Goal: Task Accomplishment & Management: Use online tool/utility

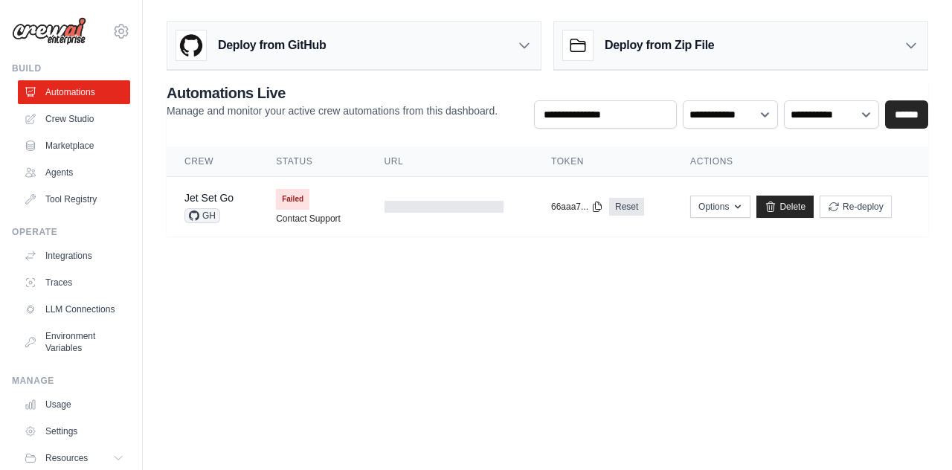
click at [197, 95] on h2 "Automations Live" at bounding box center [332, 93] width 331 height 21
click at [368, 295] on body "[EMAIL_ADDRESS][DOMAIN_NAME] Settings Build Automations Crew Studio" at bounding box center [476, 235] width 952 height 470
click at [236, 87] on h2 "Automations Live" at bounding box center [332, 93] width 331 height 21
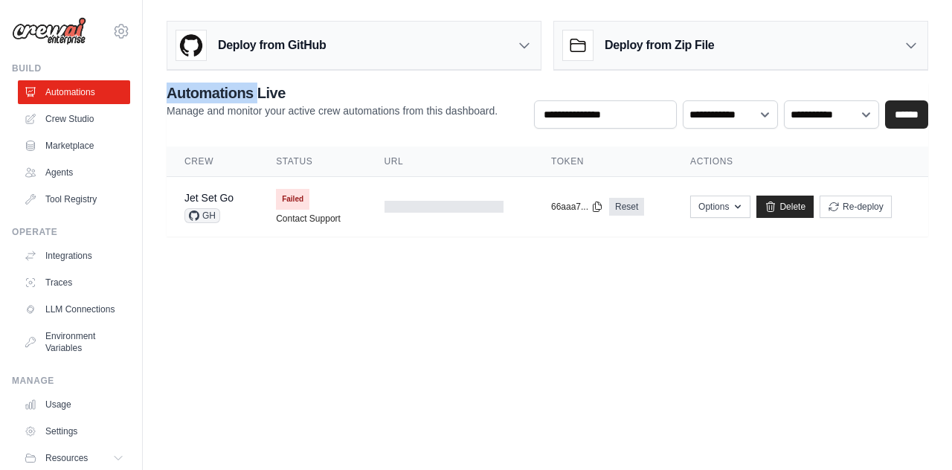
click at [236, 87] on h2 "Automations Live" at bounding box center [332, 93] width 331 height 21
click at [269, 105] on p "Manage and monitor your active crew automations from this dashboard." at bounding box center [332, 110] width 331 height 15
click at [267, 108] on p "Manage and monitor your active crew automations from this dashboard." at bounding box center [332, 110] width 331 height 15
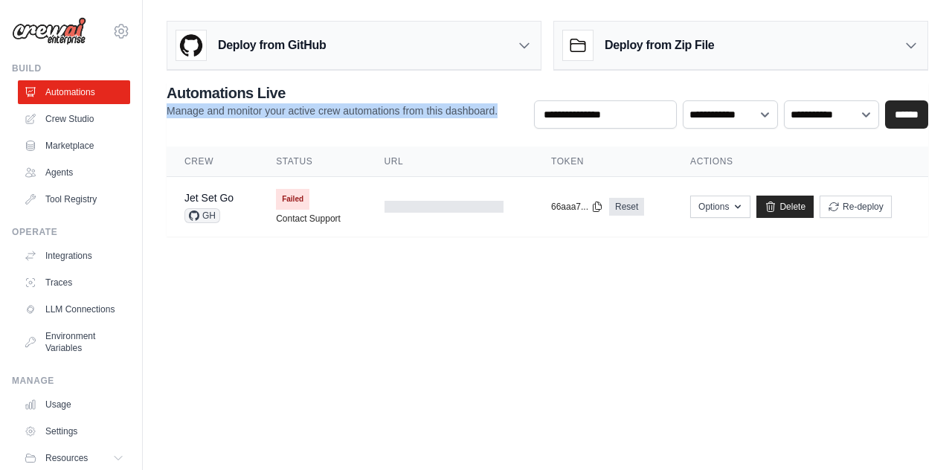
click at [267, 108] on p "Manage and monitor your active crew automations from this dashboard." at bounding box center [332, 110] width 331 height 15
click at [266, 107] on p "Manage and monitor your active crew automations from this dashboard." at bounding box center [332, 110] width 331 height 15
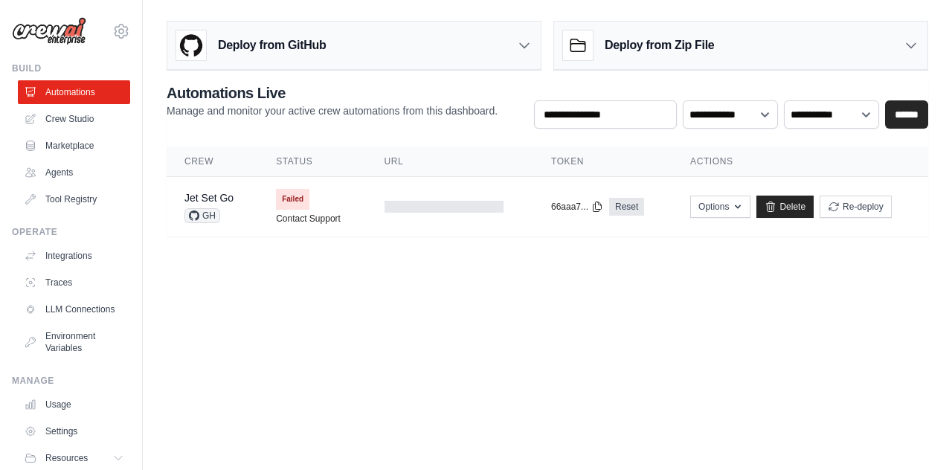
click at [328, 251] on main "**********" at bounding box center [547, 134] width 809 height 269
click at [240, 85] on h2 "Automations Live" at bounding box center [332, 93] width 331 height 21
click at [269, 251] on main "**********" at bounding box center [547, 134] width 809 height 269
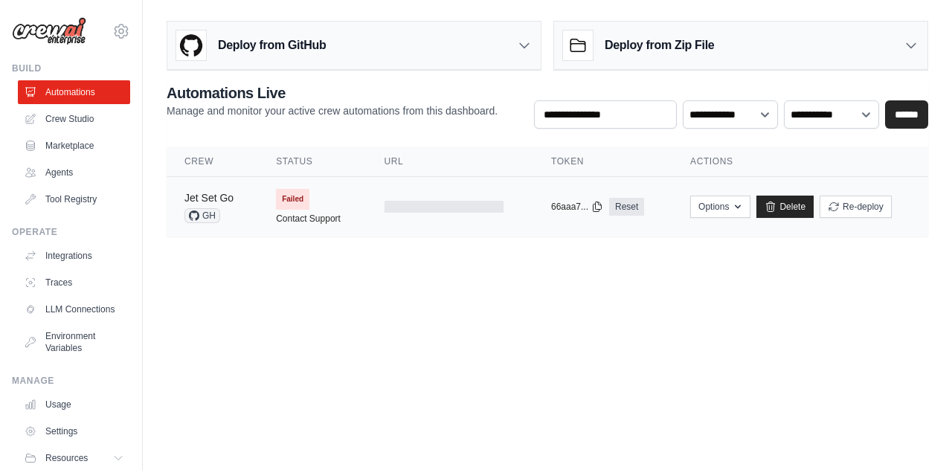
click at [219, 196] on link "Jet Set Go" at bounding box center [209, 198] width 49 height 12
